Goal: Task Accomplishment & Management: Use online tool/utility

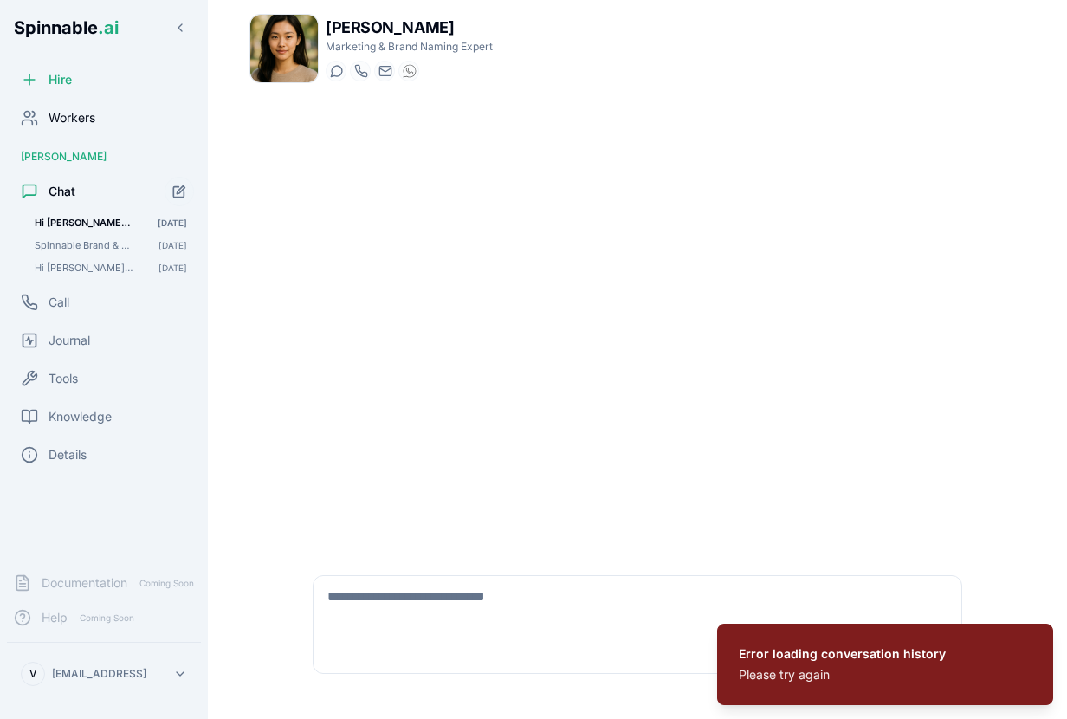
click at [70, 117] on span "Workers" at bounding box center [71, 117] width 47 height 17
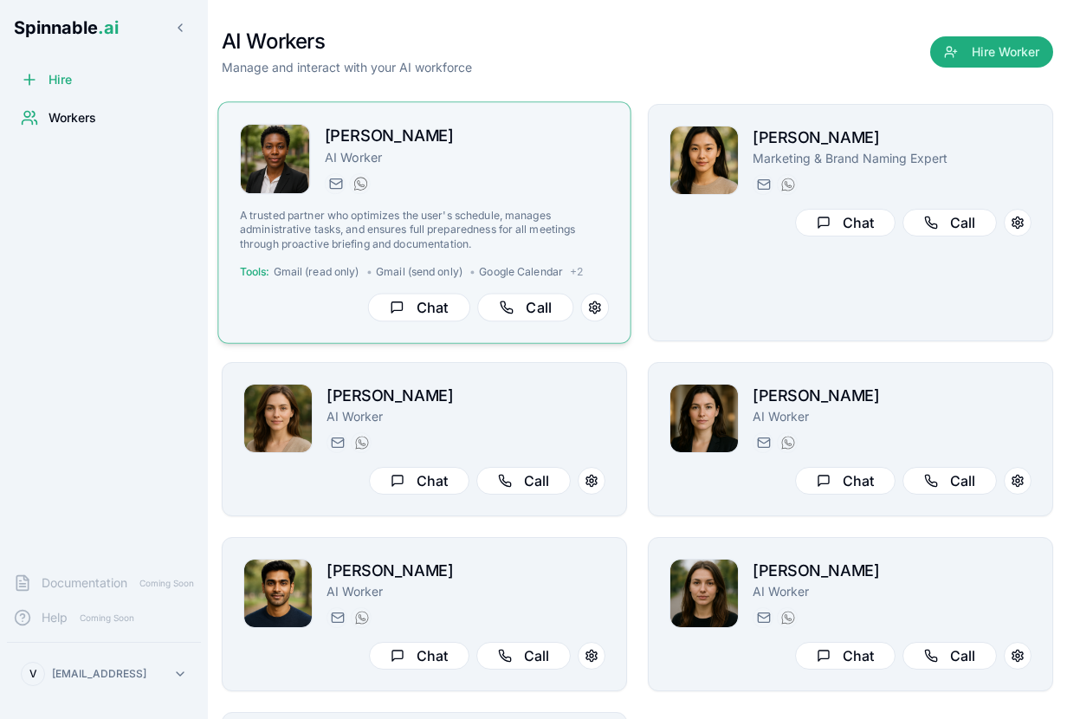
click at [596, 286] on div "A trusted partner who optimizes the user's schedule, manages administrative tas…" at bounding box center [424, 251] width 369 height 85
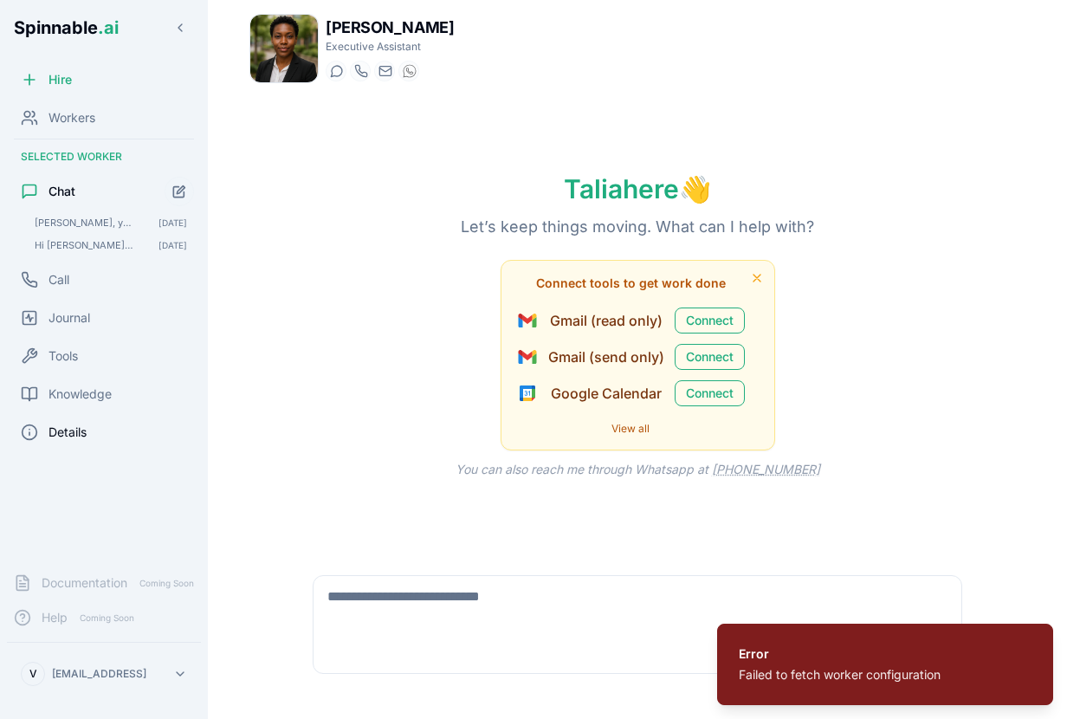
click at [79, 432] on span "Details" at bounding box center [67, 431] width 38 height 17
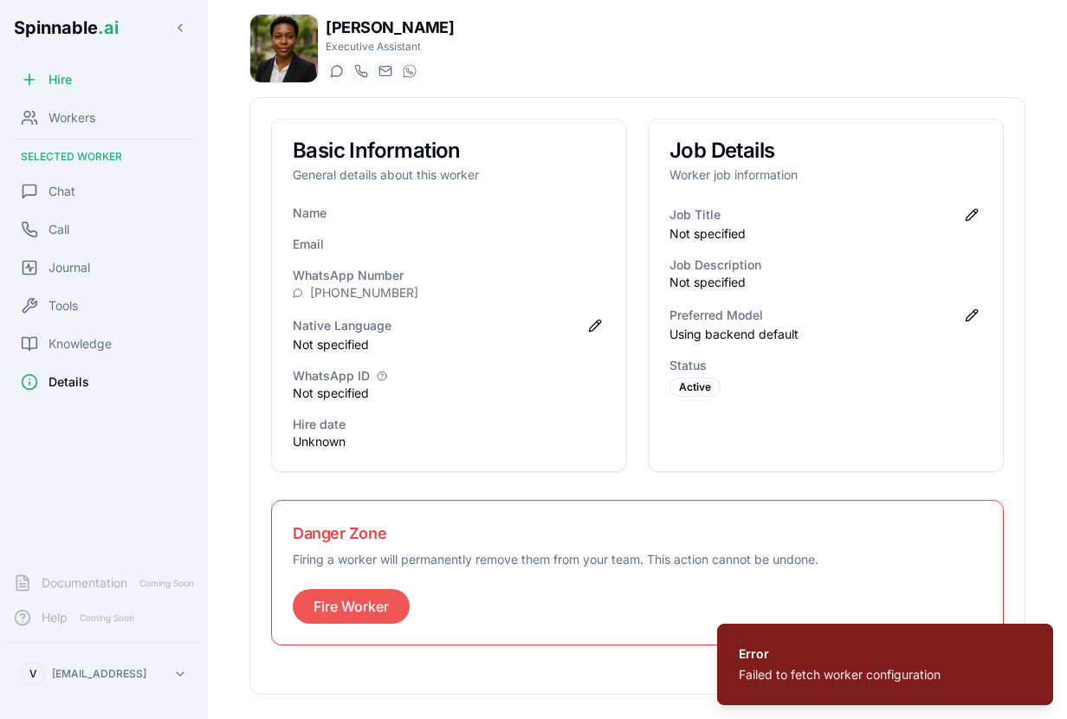
click at [349, 605] on button "Fire Worker" at bounding box center [351, 606] width 117 height 35
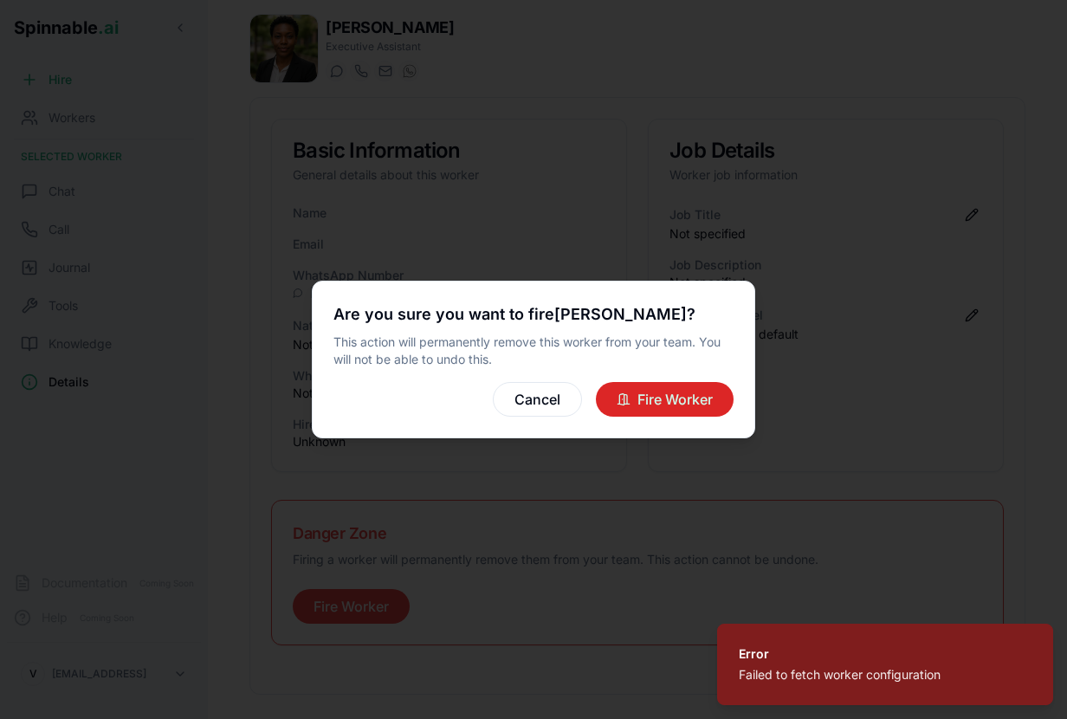
click at [661, 403] on button "Fire Worker" at bounding box center [665, 399] width 138 height 35
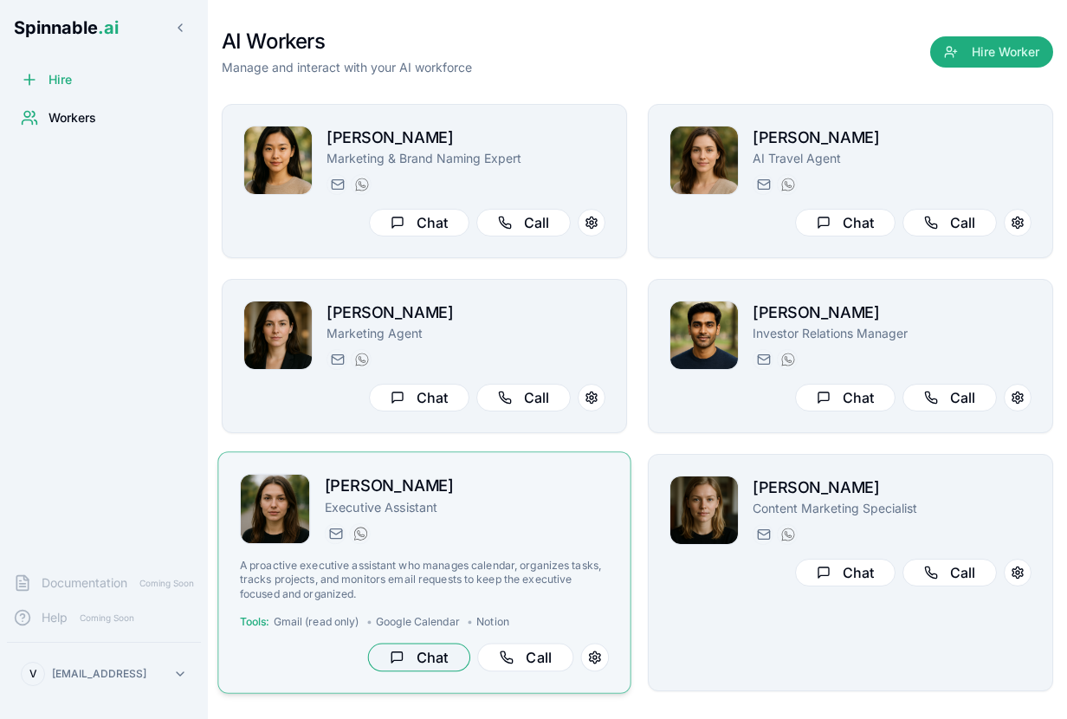
click at [429, 649] on button "Chat" at bounding box center [419, 657] width 102 height 29
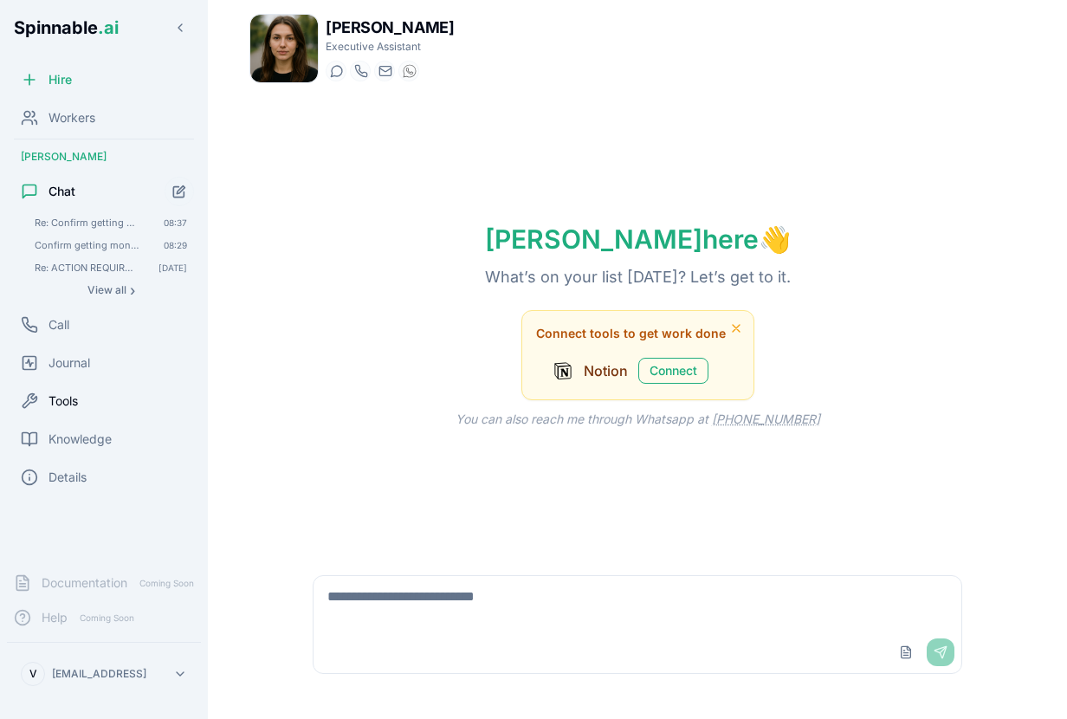
click at [74, 407] on span "Tools" at bounding box center [62, 400] width 29 height 17
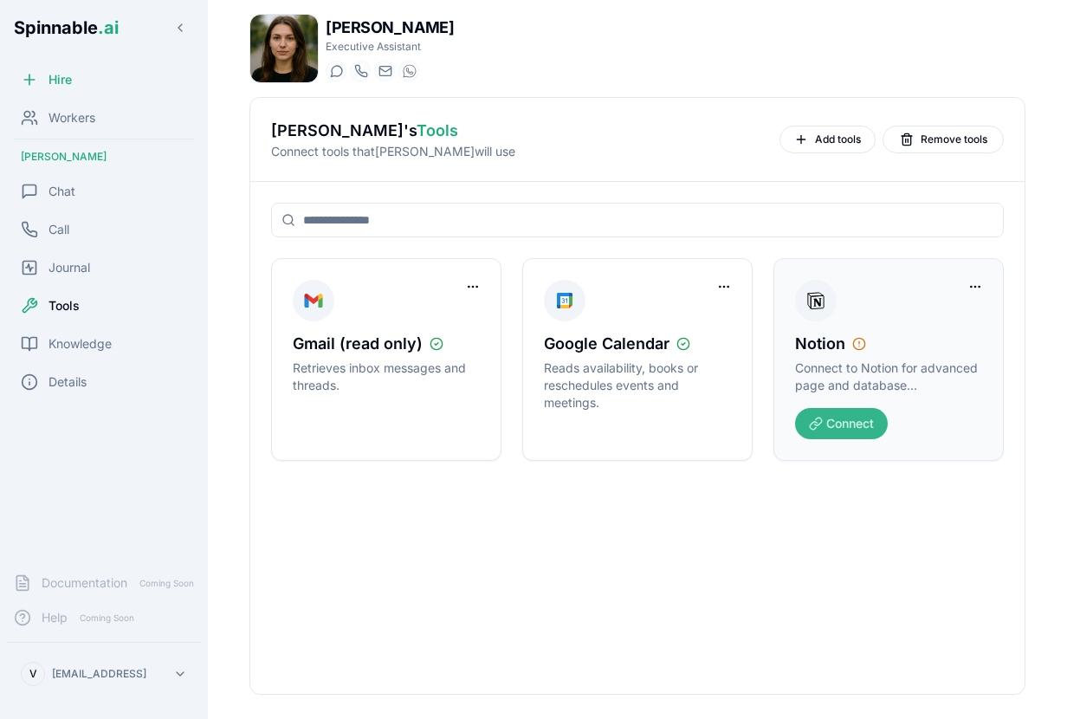
click at [862, 429] on button "Connect" at bounding box center [841, 423] width 93 height 31
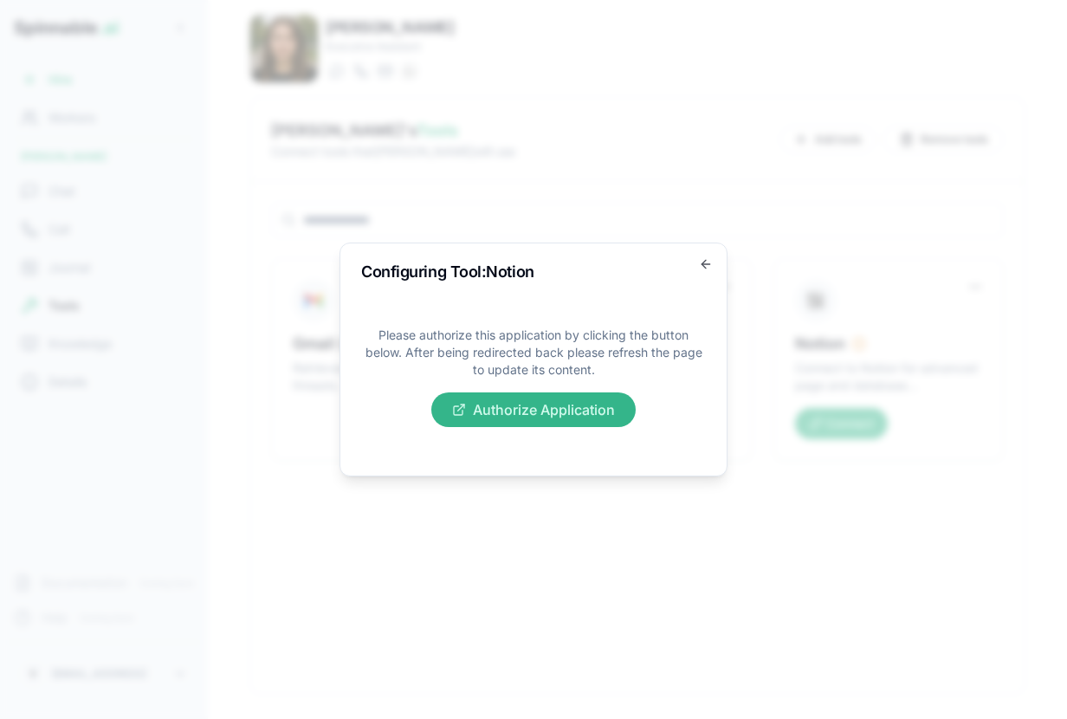
click at [567, 403] on button "Authorize Application" at bounding box center [533, 409] width 204 height 35
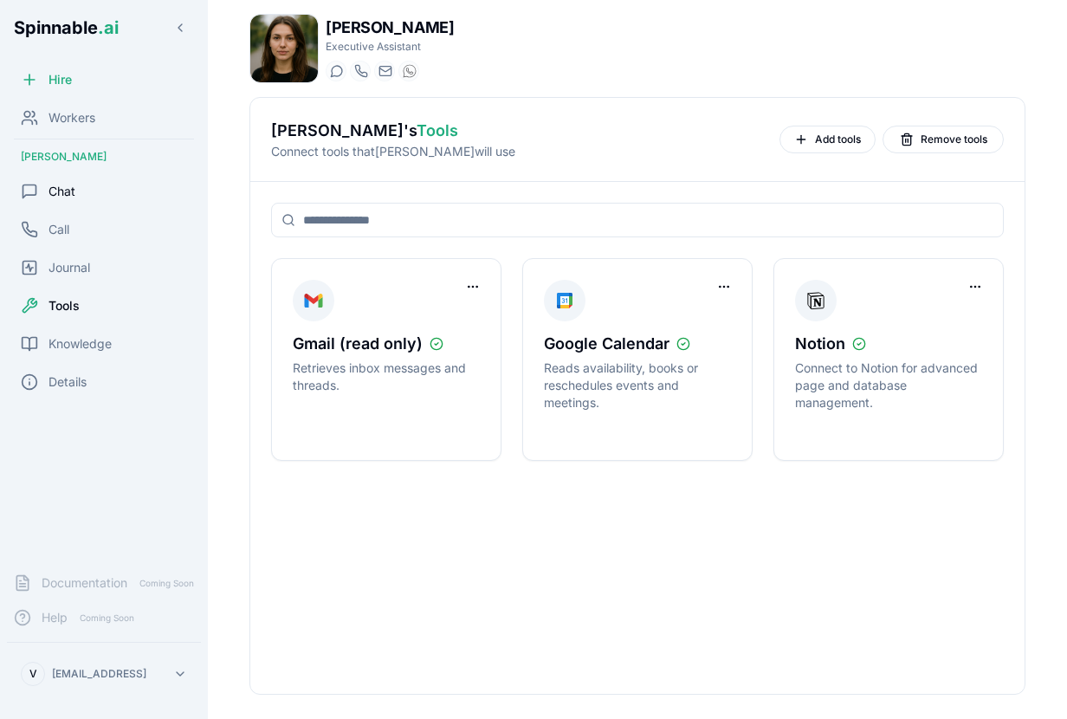
click at [49, 184] on span "Chat" at bounding box center [61, 191] width 27 height 17
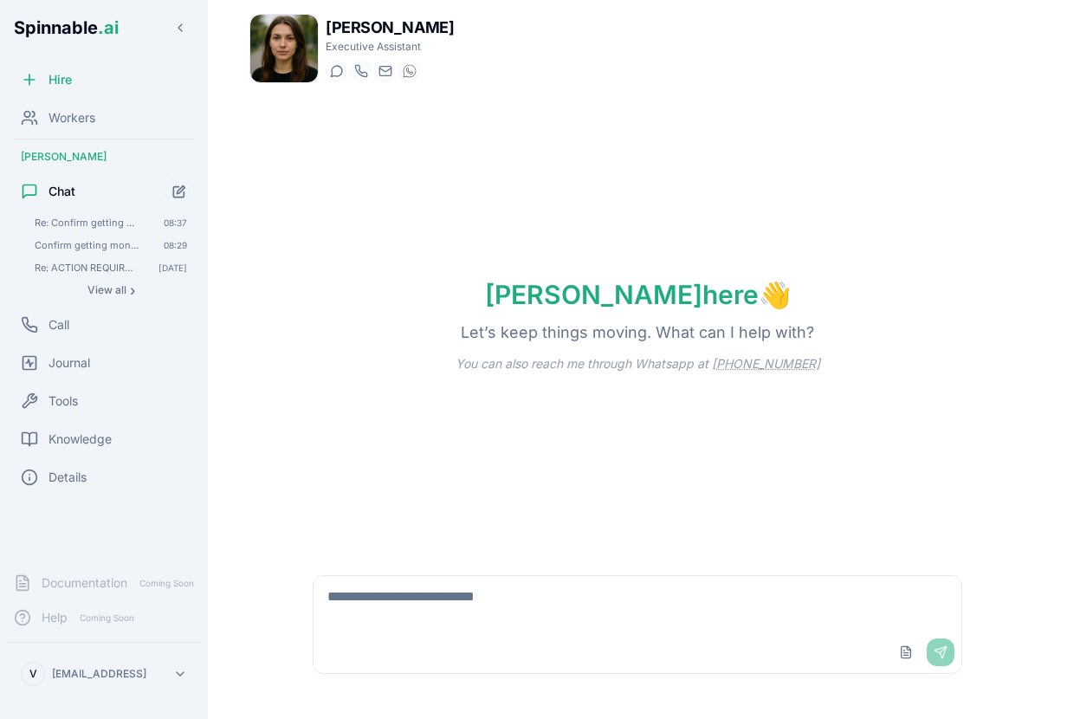
click at [458, 605] on textarea at bounding box center [637, 603] width 648 height 55
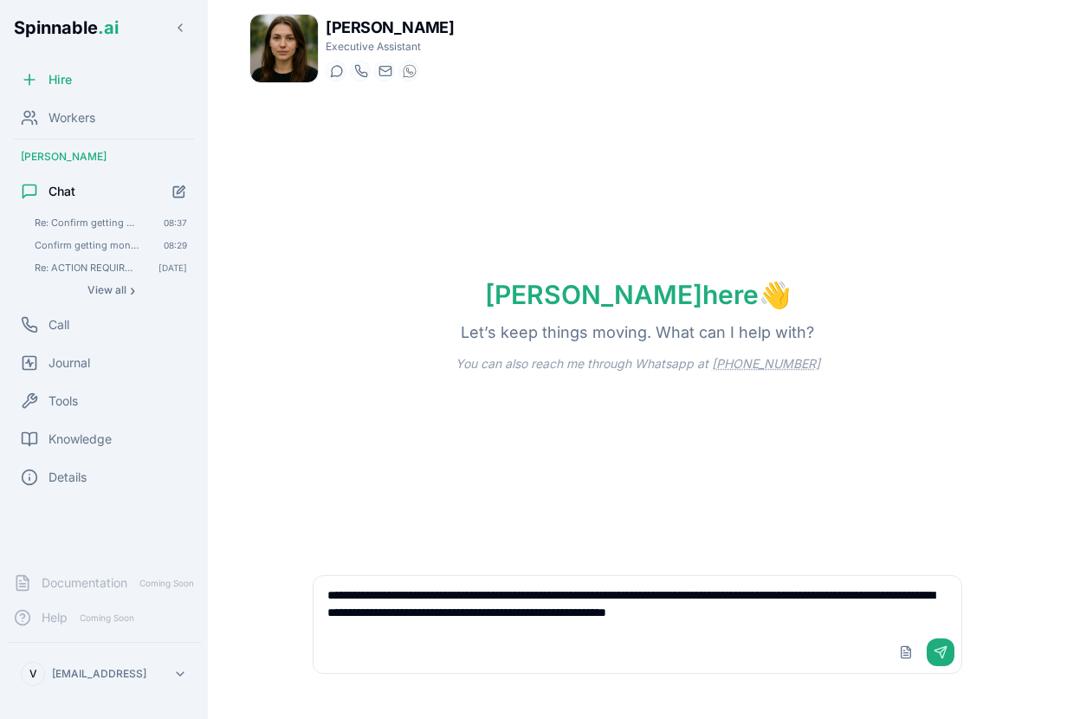
type textarea "**********"
